Goal: Information Seeking & Learning: Learn about a topic

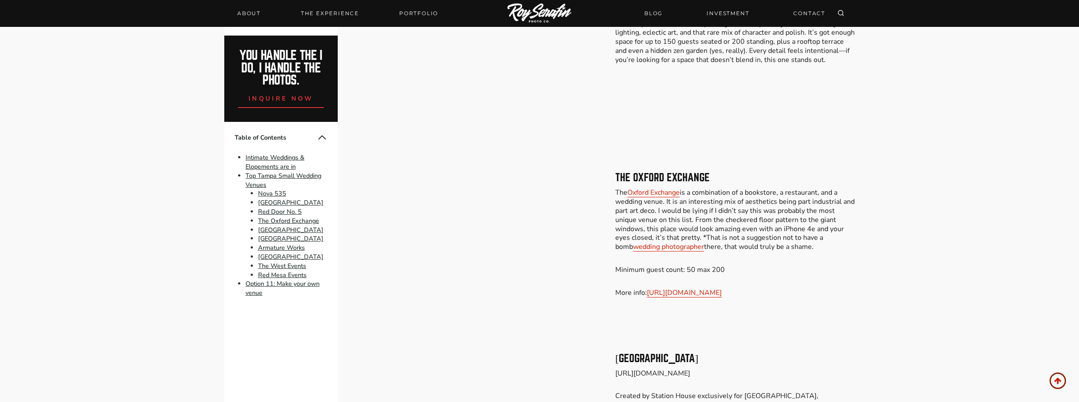
scroll to position [1105, 0]
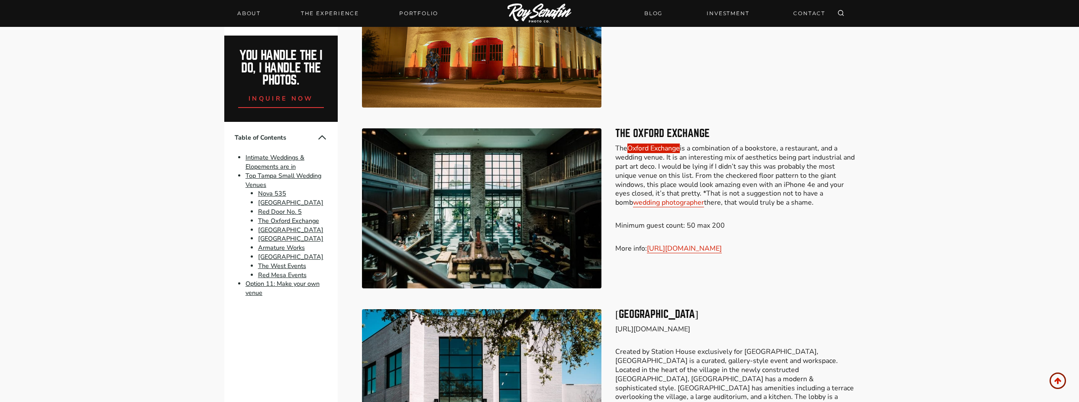
click at [664, 146] on link "Oxford Exchange" at bounding box center [654, 148] width 52 height 10
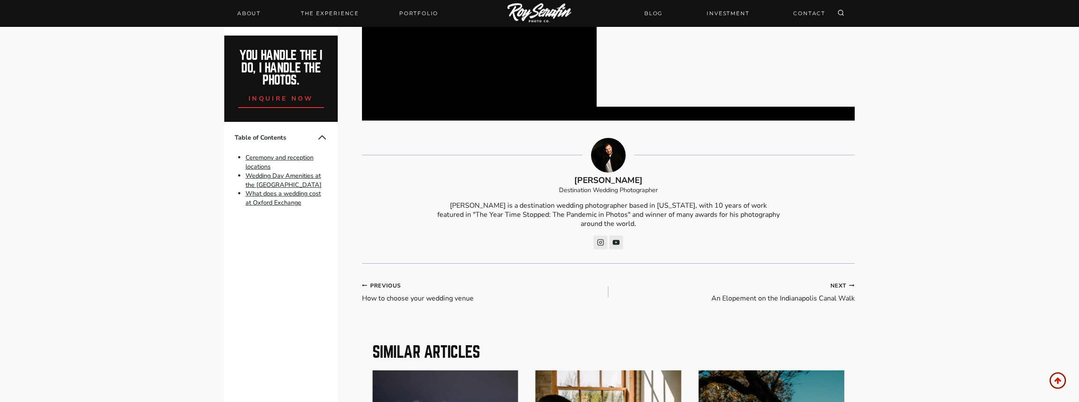
scroll to position [3711, 0]
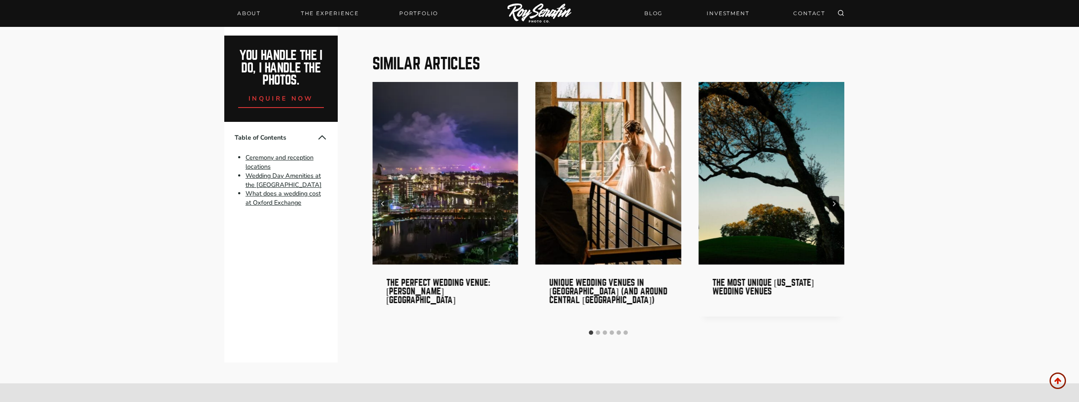
click at [617, 170] on img "2 of 6" at bounding box center [609, 173] width 146 height 182
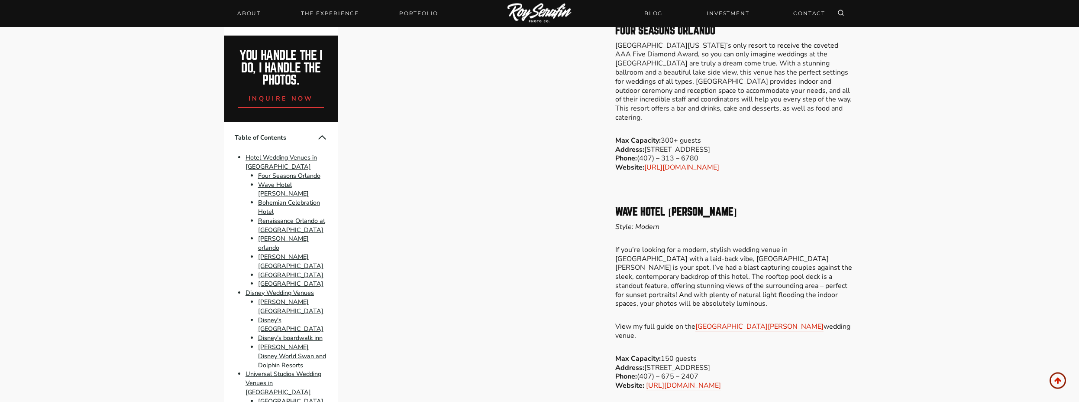
scroll to position [928, 0]
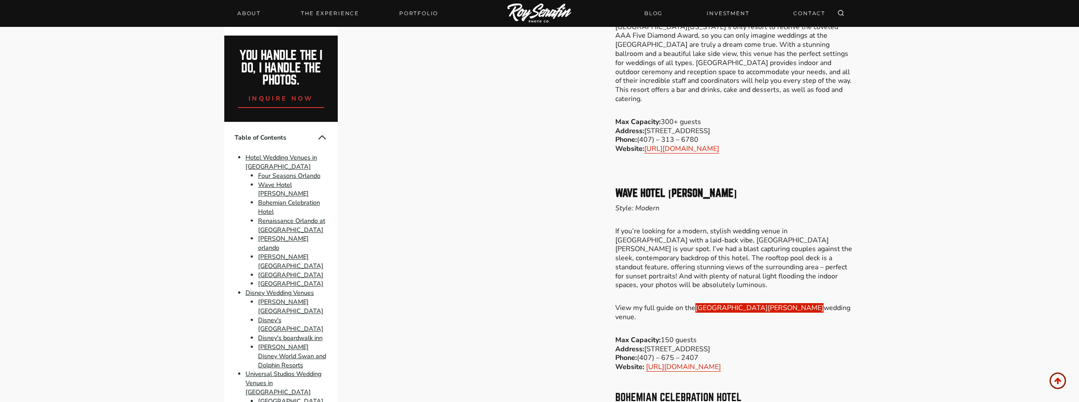
click at [721, 303] on link "Wave Hotel Lake Nona" at bounding box center [760, 308] width 128 height 10
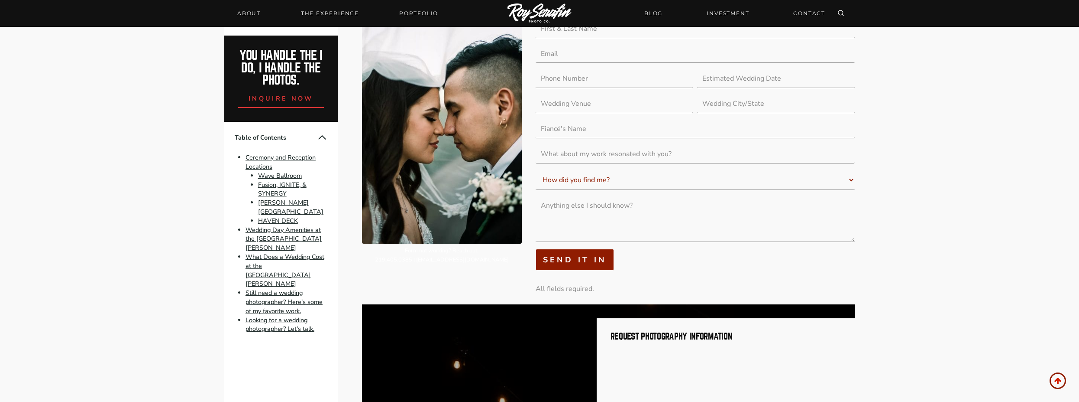
scroll to position [3490, 0]
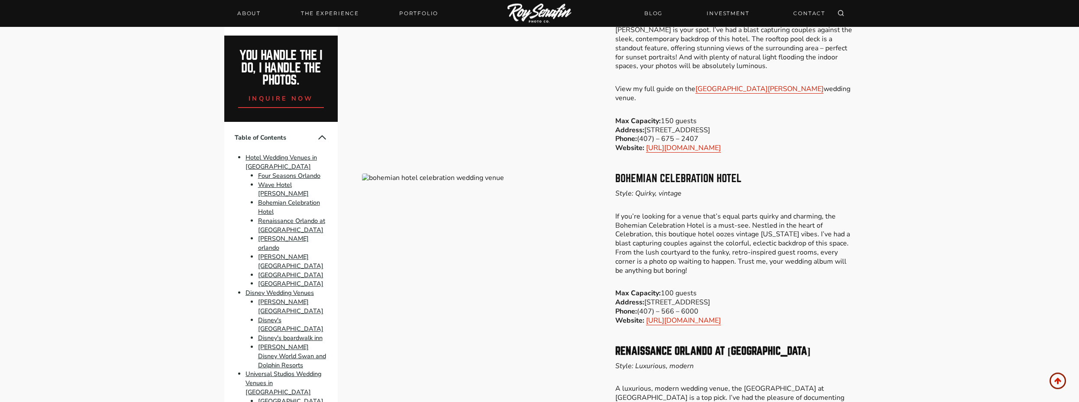
scroll to position [1149, 0]
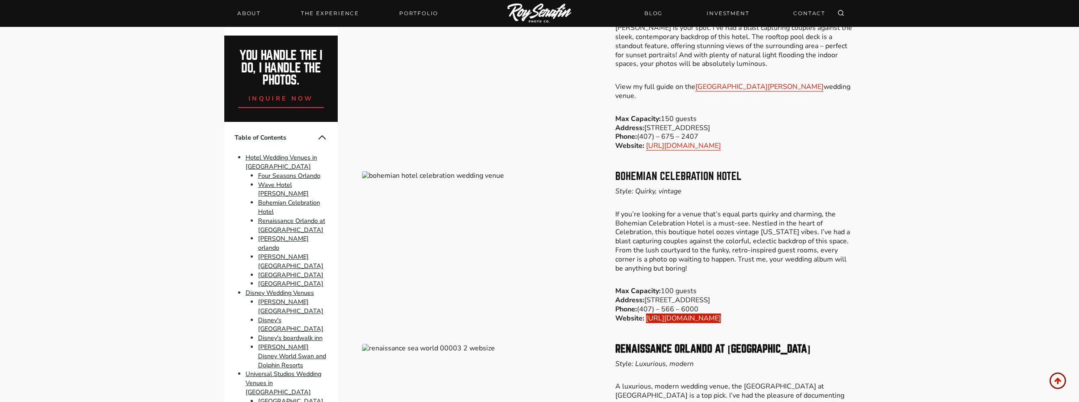
click at [709, 313] on link "[URL][DOMAIN_NAME]" at bounding box center [683, 318] width 75 height 10
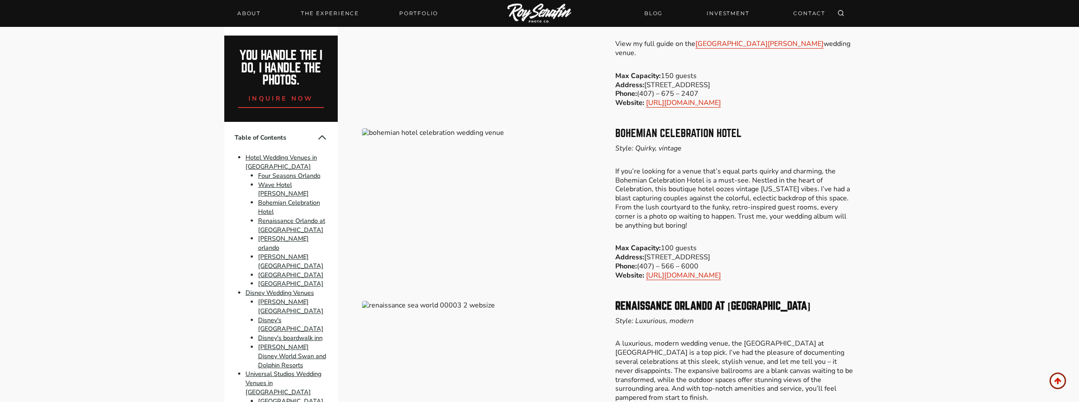
scroll to position [1325, 0]
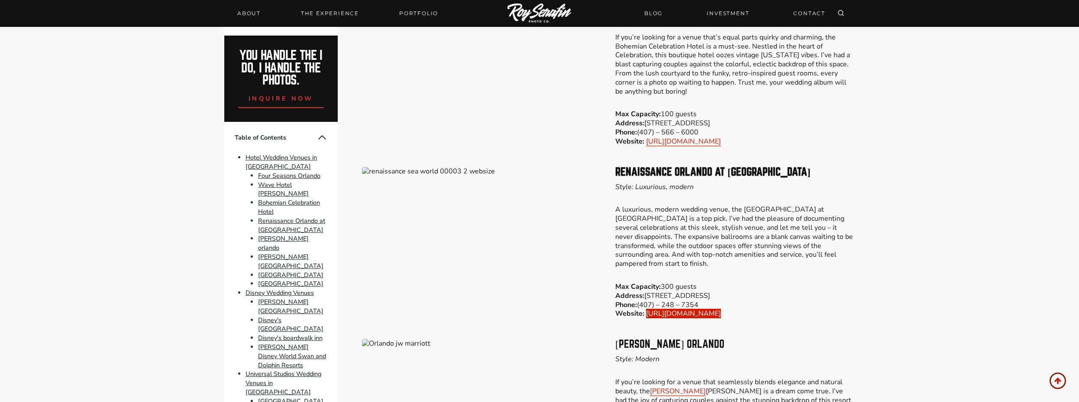
click at [700, 308] on link "[URL][DOMAIN_NAME]" at bounding box center [683, 313] width 75 height 10
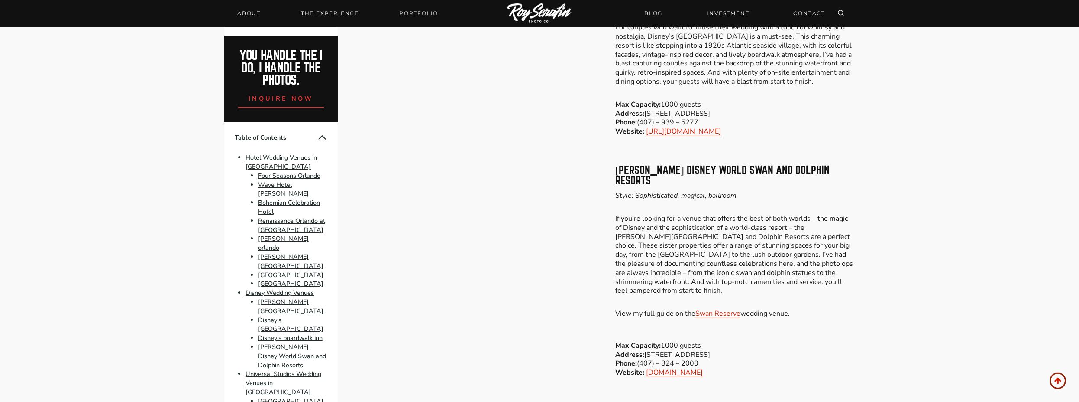
scroll to position [3358, 0]
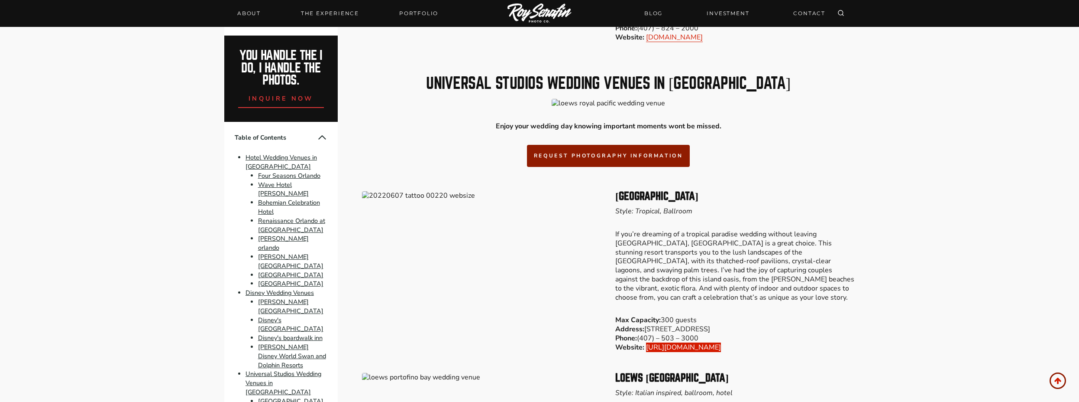
click at [721, 342] on link "[URL][DOMAIN_NAME]" at bounding box center [683, 347] width 75 height 10
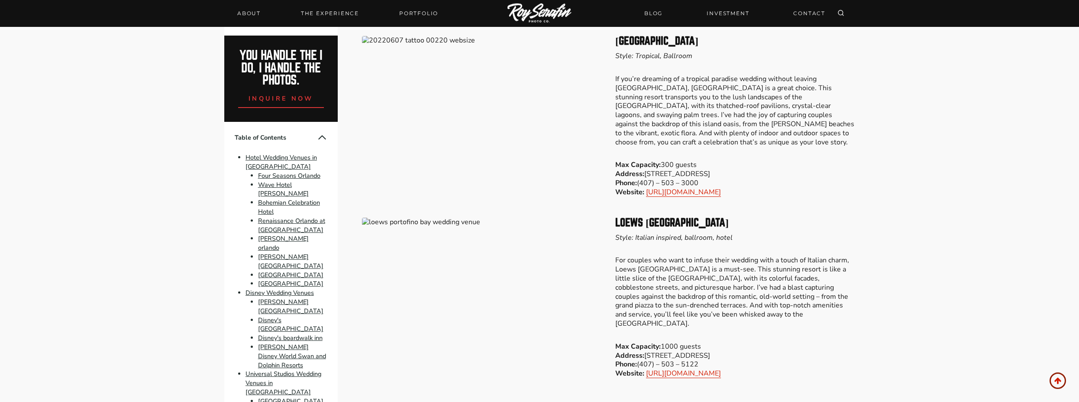
scroll to position [3579, 0]
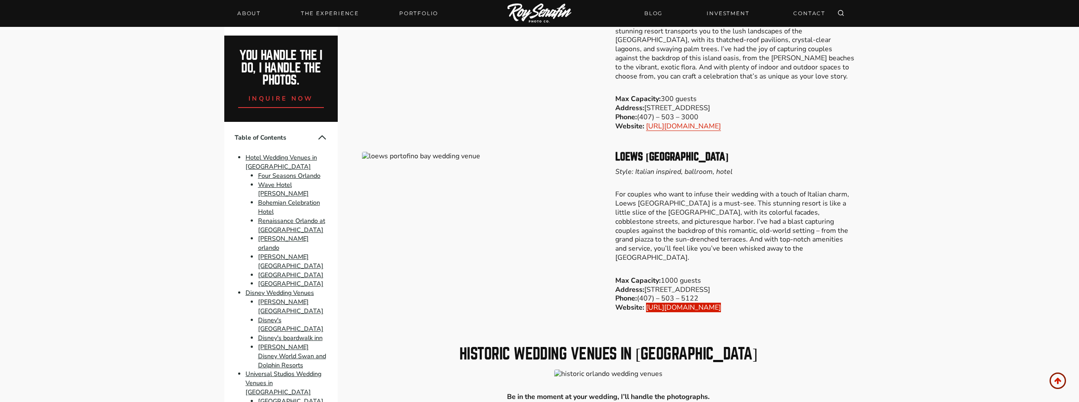
click at [721, 302] on link "[URL][DOMAIN_NAME]" at bounding box center [683, 307] width 75 height 10
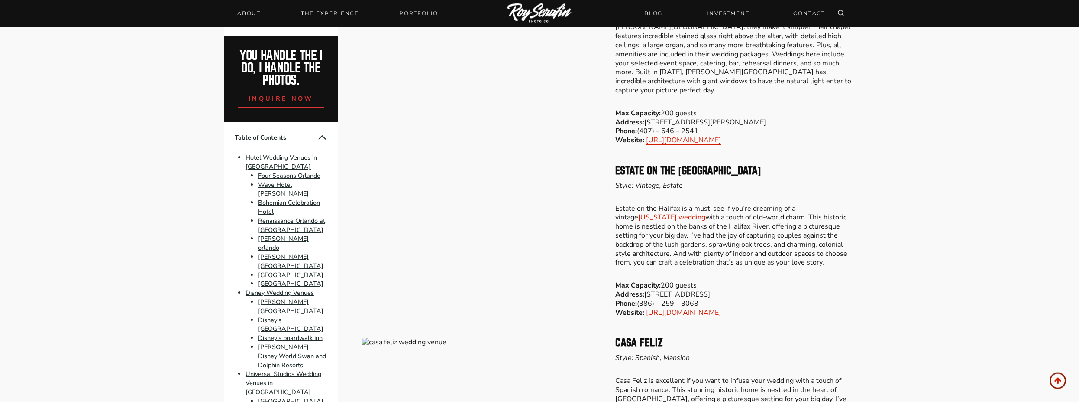
scroll to position [4153, 0]
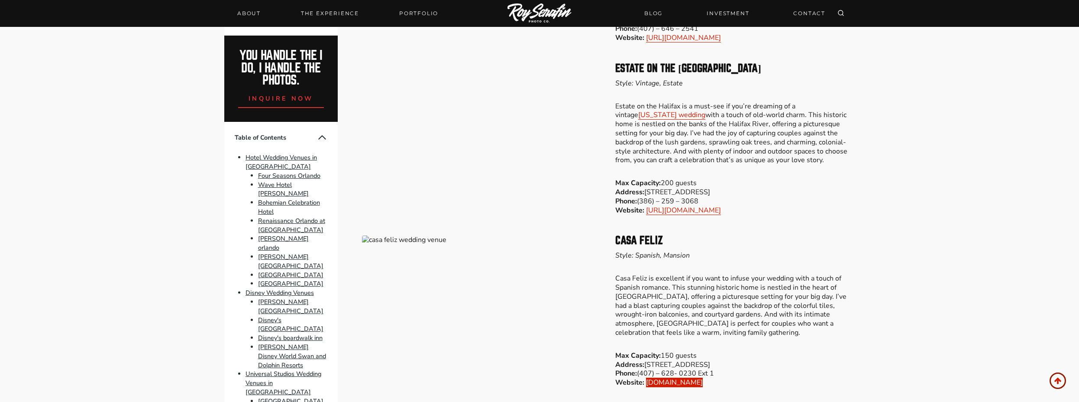
click at [690, 377] on link "[DOMAIN_NAME]" at bounding box center [674, 382] width 57 height 10
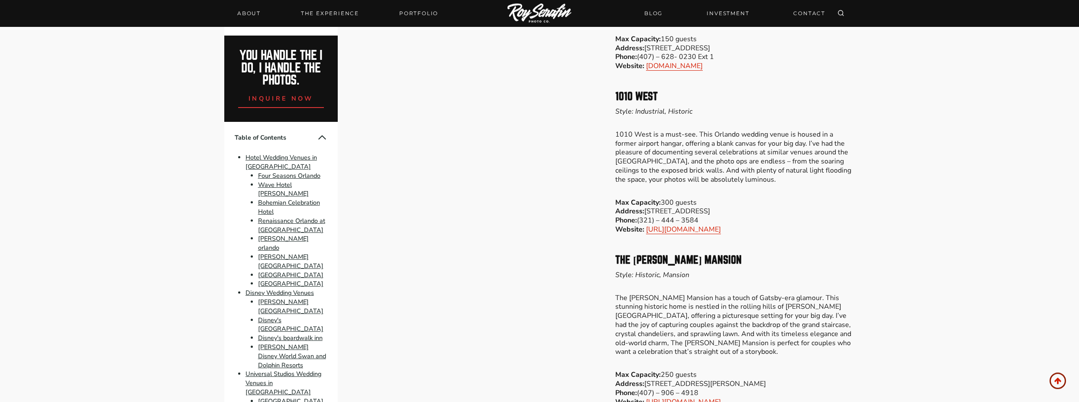
scroll to position [4506, 0]
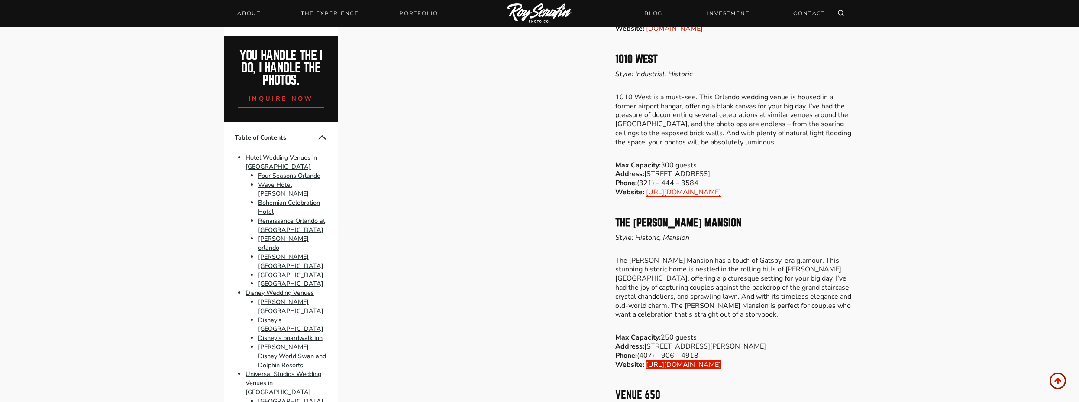
click at [721, 360] on link "[URL][DOMAIN_NAME]" at bounding box center [683, 365] width 75 height 10
